Goal: Information Seeking & Learning: Learn about a topic

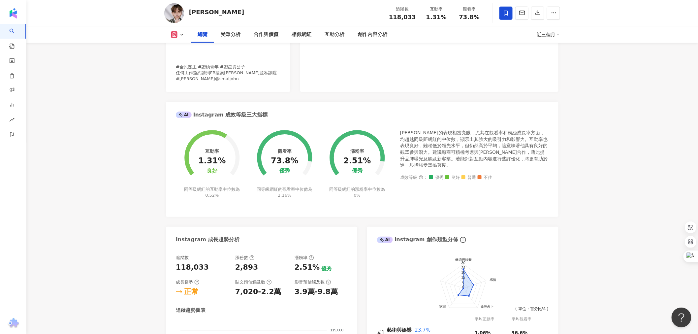
scroll to position [146, 0]
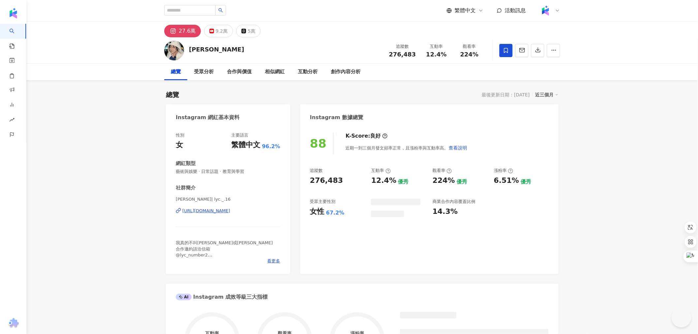
click at [230, 209] on div "https://www.instagram.com/lyc._.16/" at bounding box center [206, 211] width 48 height 6
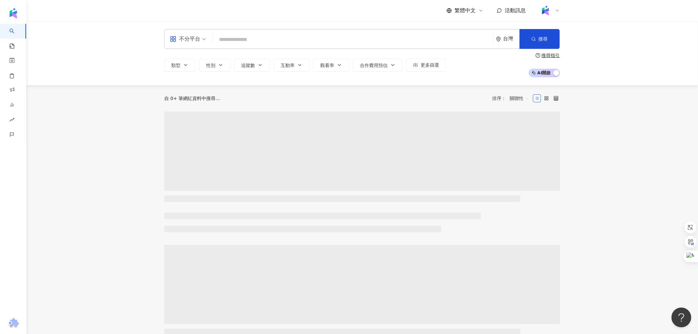
click at [228, 39] on input "search" at bounding box center [352, 39] width 275 height 13
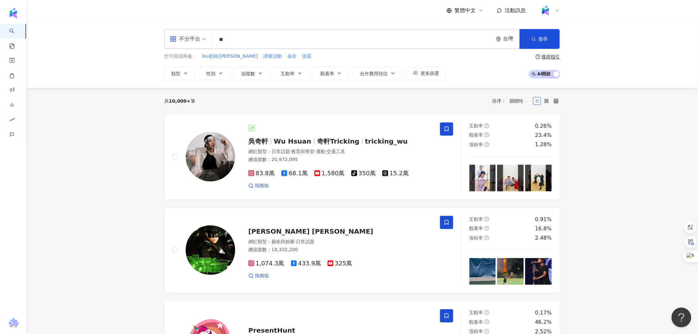
type input "*"
type input "**"
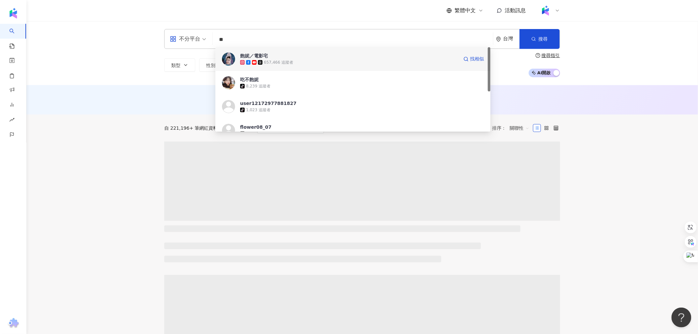
click at [331, 60] on div "657,466 追蹤者" at bounding box center [349, 62] width 218 height 7
